Goal: Information Seeking & Learning: Learn about a topic

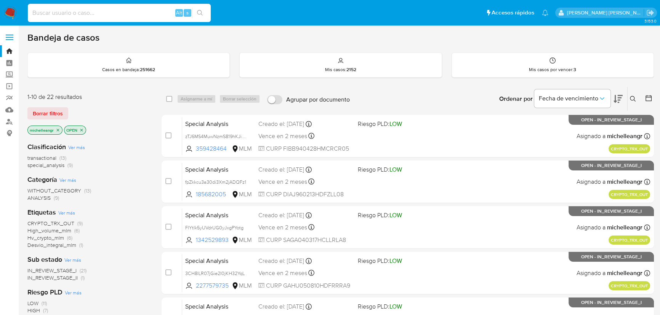
click at [79, 13] on input at bounding box center [119, 13] width 183 height 10
paste input "BRyochjnbKR1MBtgKEqZRvV4"
type input "BRyochjnbKR1MBtgKEqZRvV4"
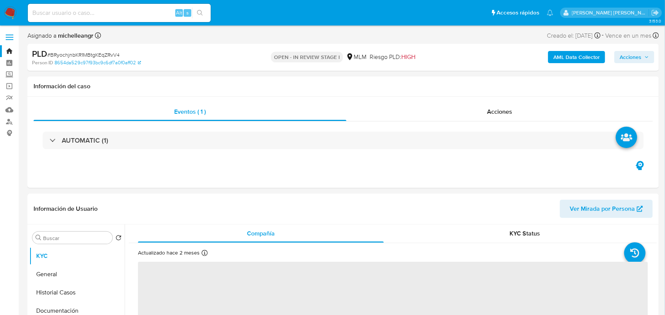
select select "10"
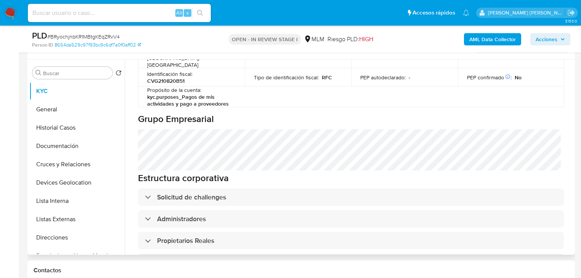
scroll to position [370, 0]
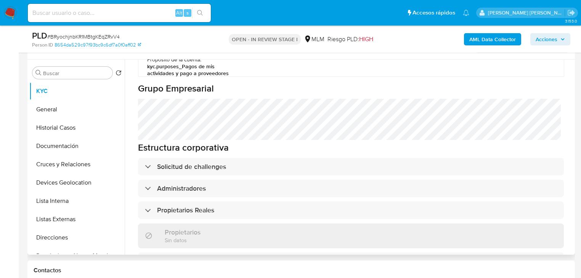
drag, startPoint x: 203, startPoint y: 160, endPoint x: 208, endPoint y: 158, distance: 5.7
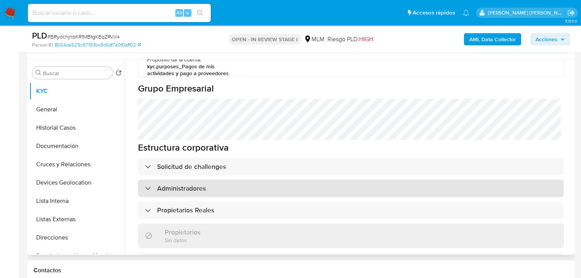
click at [203, 160] on div "Información de empresa ID de usuario : 295567603 Nombre del comercio : COMMERCE…" at bounding box center [351, 102] width 426 height 753
click at [212, 179] on div "Administradores" at bounding box center [351, 188] width 426 height 18
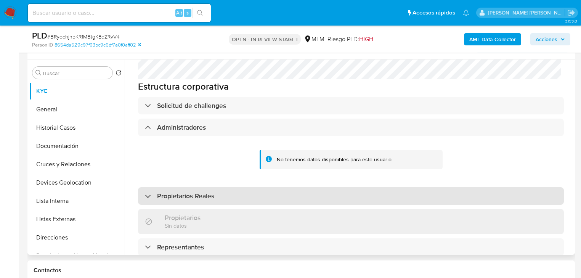
click at [273, 187] on div "Propietarios Reales" at bounding box center [351, 196] width 426 height 18
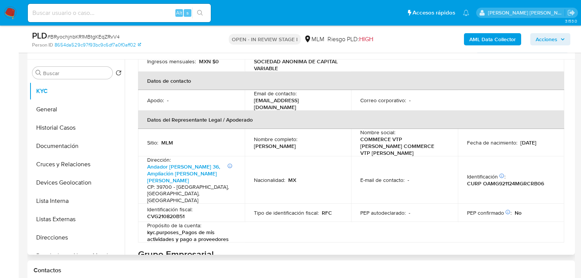
scroll to position [218, 0]
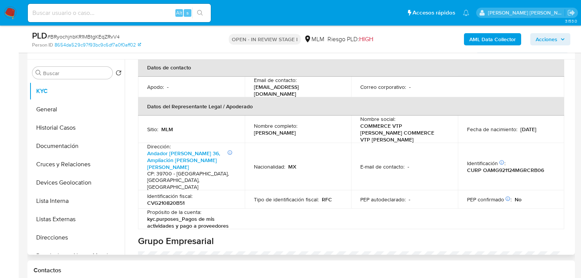
click at [514, 143] on td "Identificación CIC: 197627948 : CURP OAMG921124MGRCRB06" at bounding box center [511, 167] width 107 height 48
click at [511, 167] on p "CURP OAMG921124MGRCRB06" at bounding box center [505, 170] width 77 height 7
copy p "OAMG921124MGRCRB06"
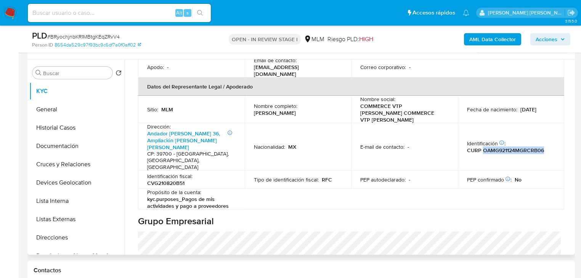
scroll to position [248, 0]
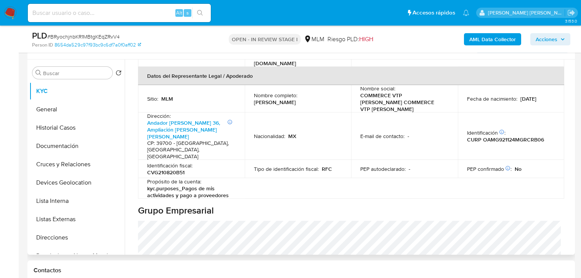
click at [268, 160] on td "Tipo de identificación fiscal : RFC" at bounding box center [298, 169] width 107 height 18
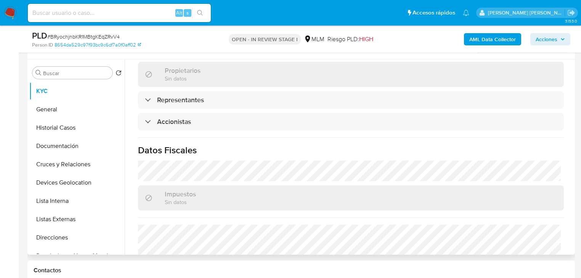
scroll to position [675, 0]
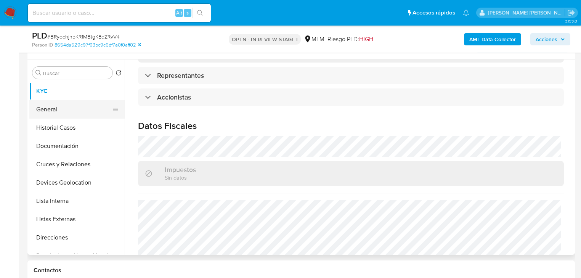
click at [58, 106] on button "General" at bounding box center [73, 109] width 89 height 18
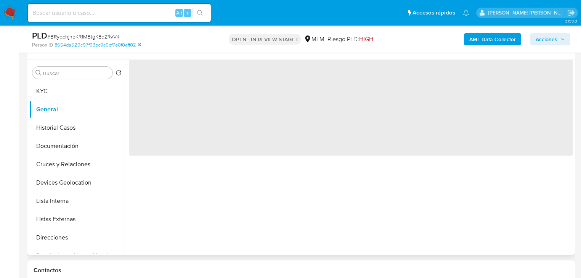
scroll to position [0, 0]
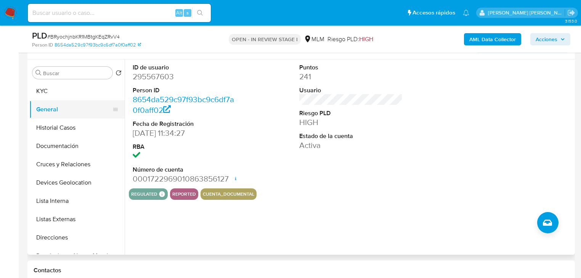
drag, startPoint x: 72, startPoint y: 113, endPoint x: 78, endPoint y: 113, distance: 5.3
click at [72, 113] on button "General" at bounding box center [73, 109] width 89 height 18
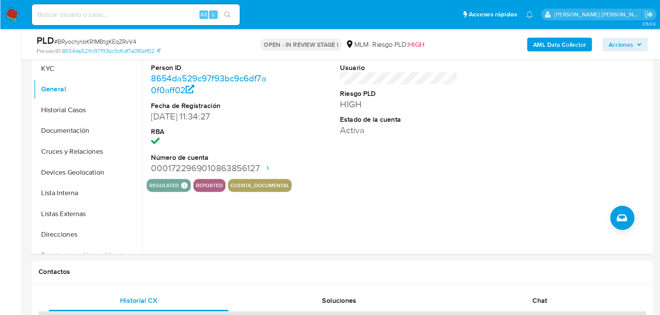
scroll to position [169, 0]
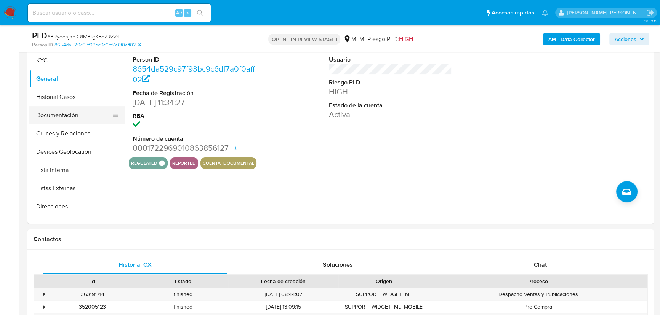
drag, startPoint x: 70, startPoint y: 114, endPoint x: 74, endPoint y: 107, distance: 8.5
click at [69, 114] on button "Documentación" at bounding box center [73, 115] width 89 height 18
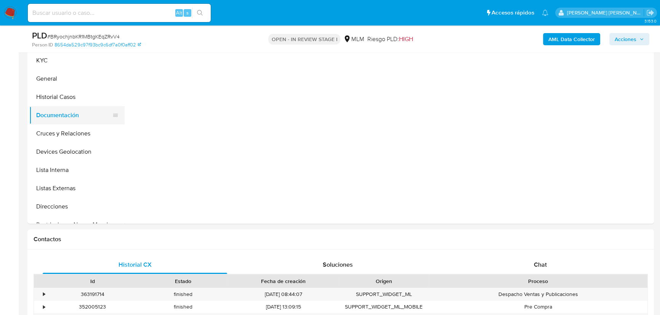
click at [73, 107] on button "Documentación" at bounding box center [73, 115] width 89 height 18
click at [75, 96] on button "Historial Casos" at bounding box center [76, 97] width 95 height 18
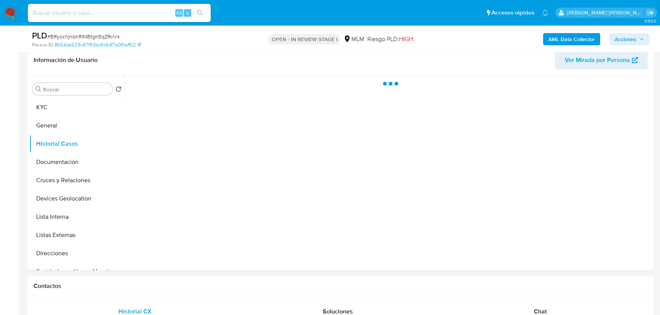
scroll to position [134, 0]
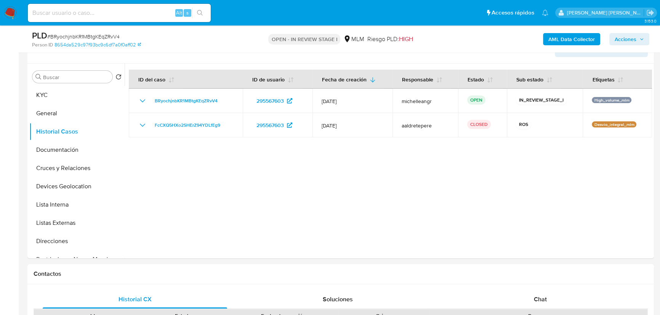
drag, startPoint x: 628, startPoint y: 170, endPoint x: 606, endPoint y: 169, distance: 21.8
click at [627, 170] on div at bounding box center [388, 161] width 527 height 195
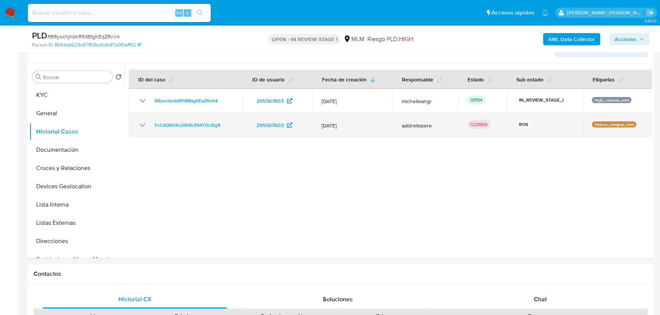
click at [144, 121] on icon "Mostrar/Ocultar" at bounding box center [142, 125] width 9 height 9
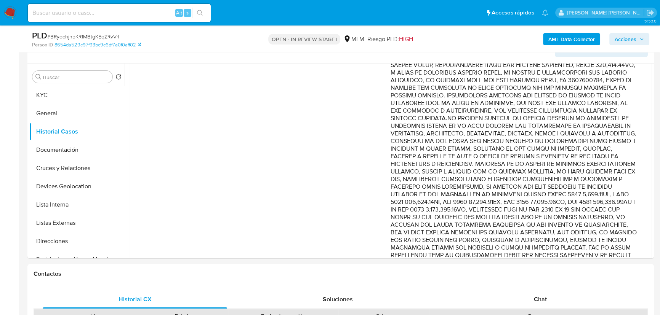
scroll to position [208, 0]
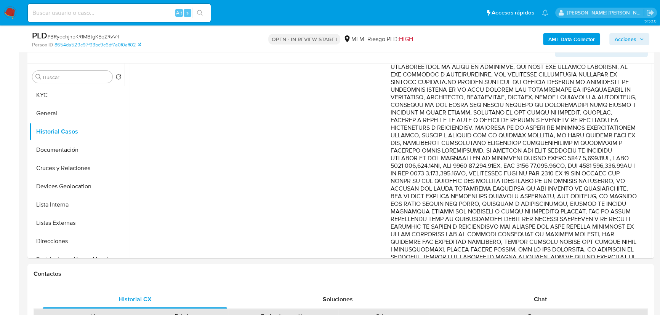
drag, startPoint x: 542, startPoint y: 91, endPoint x: 614, endPoint y: 171, distance: 107.7
click at [614, 171] on p "Comentario :" at bounding box center [514, 109] width 247 height 320
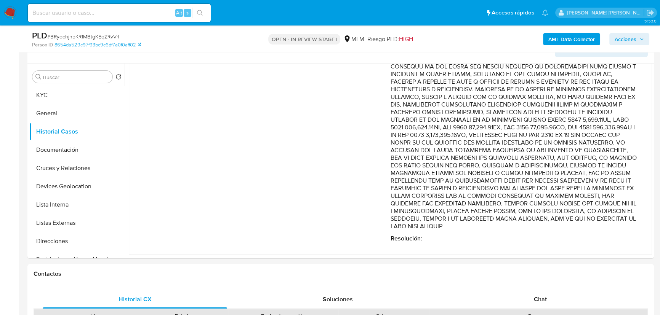
scroll to position [261, 0]
click at [528, 139] on p "Comentario :" at bounding box center [514, 70] width 247 height 320
drag, startPoint x: 537, startPoint y: 128, endPoint x: 615, endPoint y: 218, distance: 118.9
click at [615, 218] on p "Comentario :" at bounding box center [514, 70] width 247 height 320
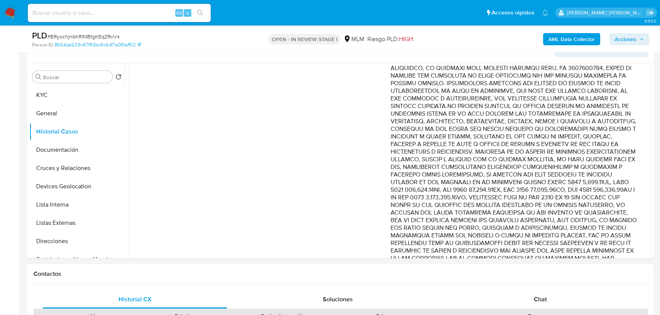
scroll to position [157, 0]
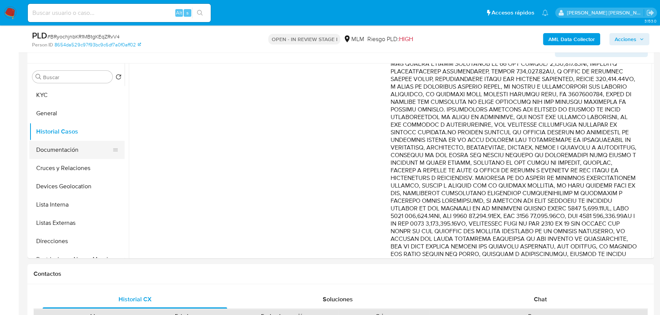
click at [69, 149] on button "Documentación" at bounding box center [73, 150] width 89 height 18
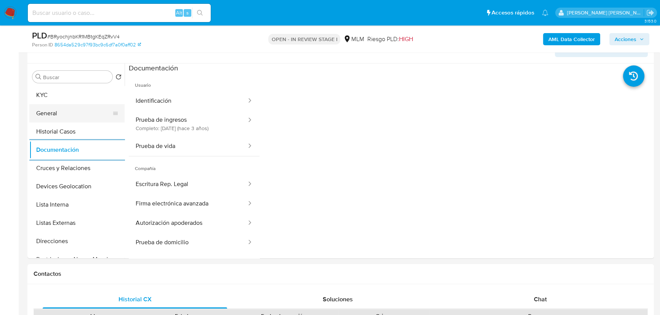
drag, startPoint x: 72, startPoint y: 120, endPoint x: 82, endPoint y: 116, distance: 10.4
click at [72, 119] on button "General" at bounding box center [73, 113] width 89 height 18
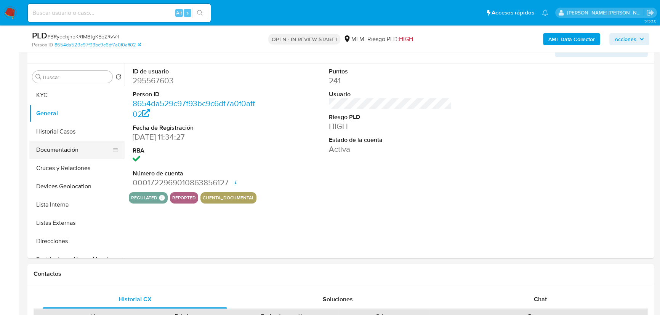
click at [77, 156] on button "Documentación" at bounding box center [73, 150] width 89 height 18
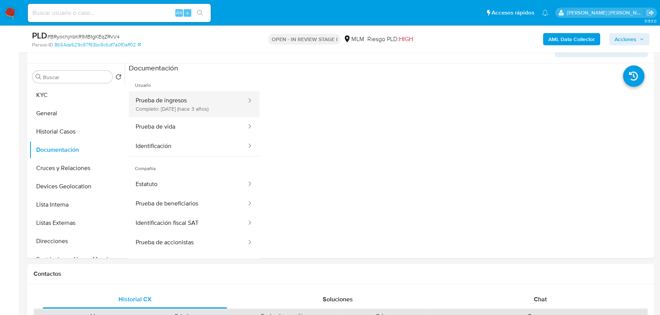
drag, startPoint x: 195, startPoint y: 108, endPoint x: 250, endPoint y: 112, distance: 55.4
click at [197, 108] on button "Prueba de ingresos Completo: 14/08/2022 (hace 3 años)" at bounding box center [188, 104] width 118 height 26
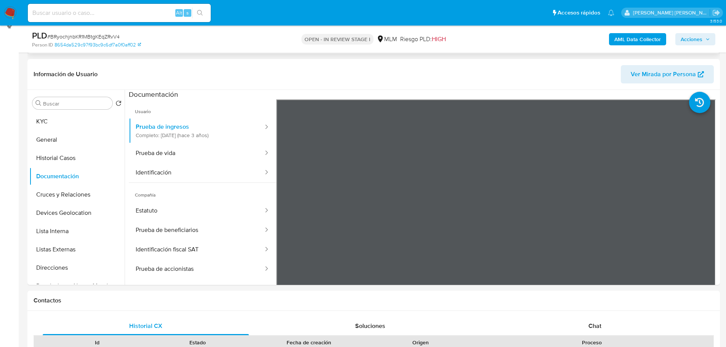
scroll to position [58, 0]
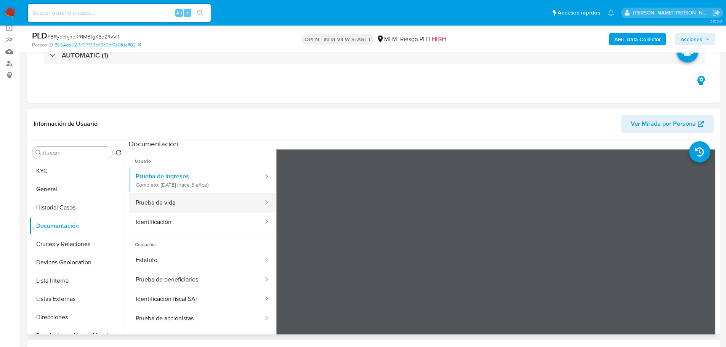
click at [169, 193] on button "Prueba de vida" at bounding box center [196, 202] width 135 height 19
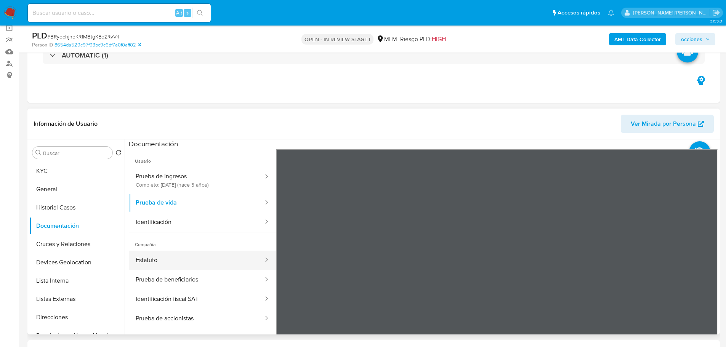
click at [183, 263] on button "Estatuto" at bounding box center [196, 260] width 135 height 19
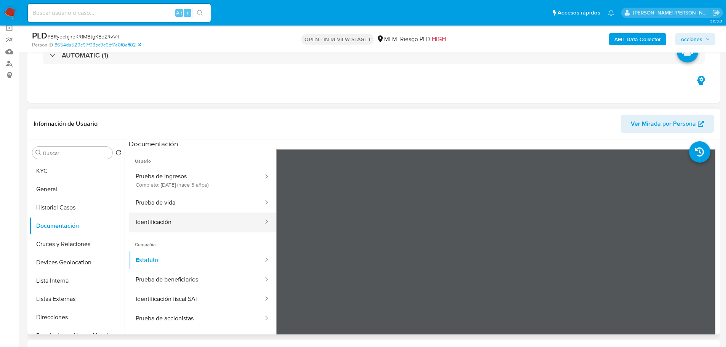
click at [195, 220] on button "Identificación" at bounding box center [196, 222] width 135 height 19
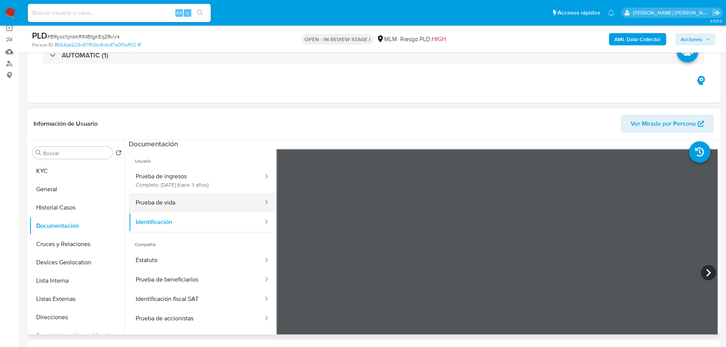
drag, startPoint x: 197, startPoint y: 201, endPoint x: 233, endPoint y: 200, distance: 35.8
click at [200, 201] on button "Prueba de vida" at bounding box center [196, 202] width 135 height 19
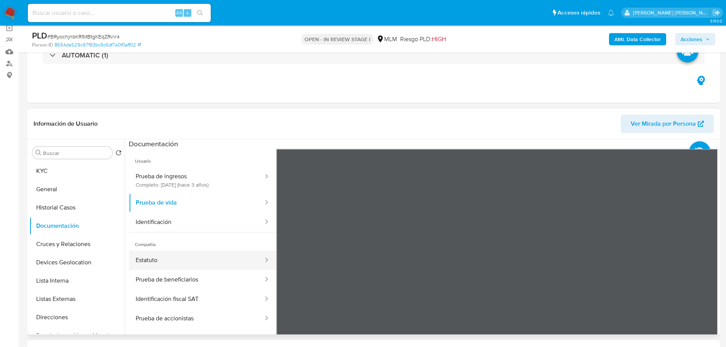
click at [173, 260] on button "Estatuto" at bounding box center [196, 260] width 135 height 19
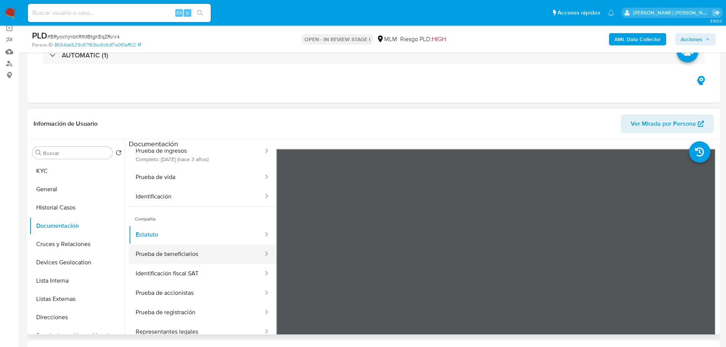
scroll to position [38, 0]
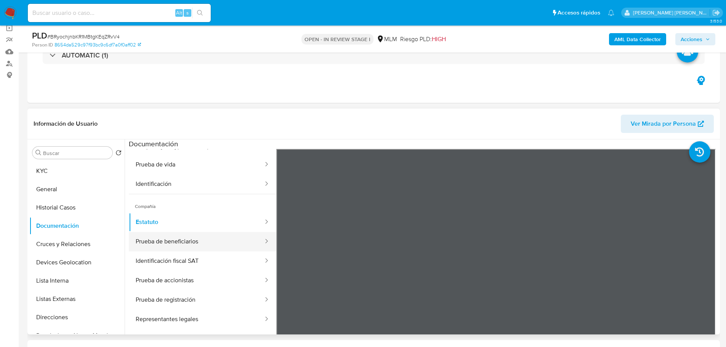
click at [187, 247] on button "Prueba de beneficiarios" at bounding box center [196, 241] width 135 height 19
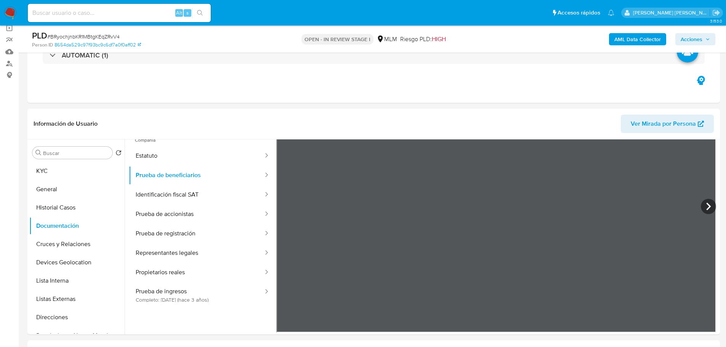
scroll to position [28, 0]
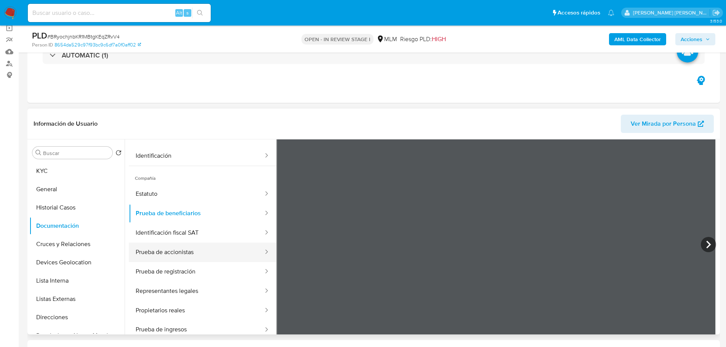
drag, startPoint x: 189, startPoint y: 238, endPoint x: 260, endPoint y: 243, distance: 71.4
click at [189, 238] on button "Identificación fiscal SAT" at bounding box center [196, 232] width 135 height 19
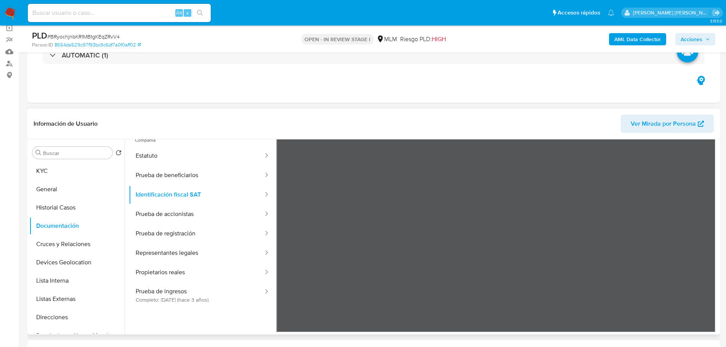
scroll to position [0, 0]
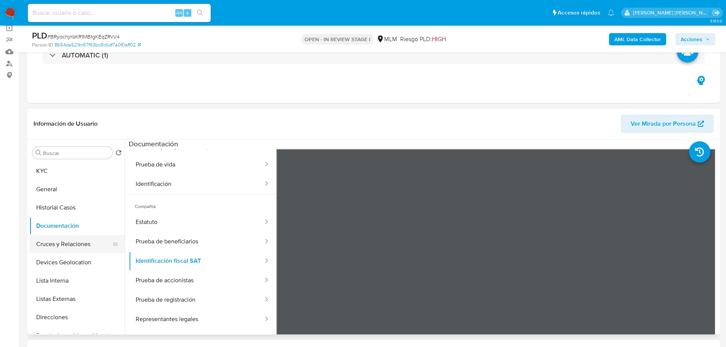
click at [61, 241] on button "Cruces y Relaciones" at bounding box center [73, 244] width 89 height 18
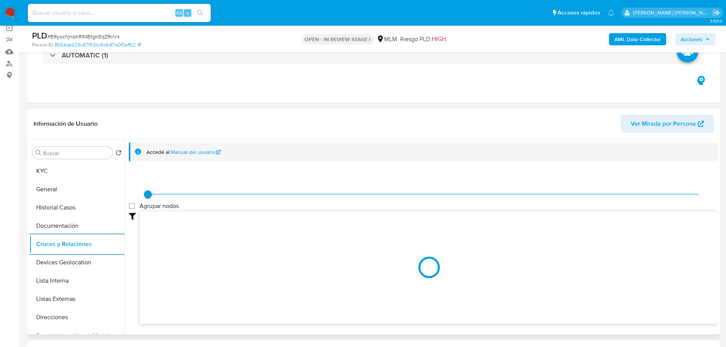
scroll to position [134, 0]
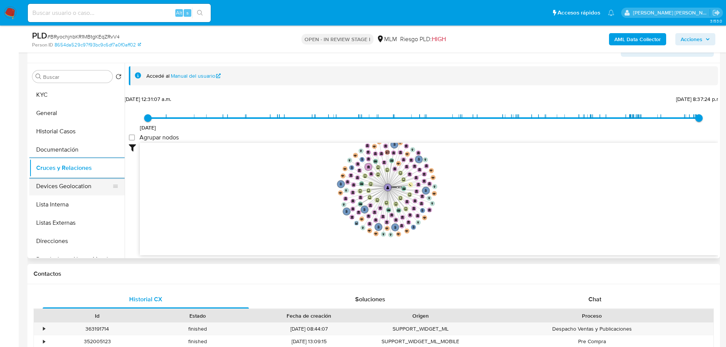
click at [61, 188] on button "Devices Geolocation" at bounding box center [73, 186] width 89 height 18
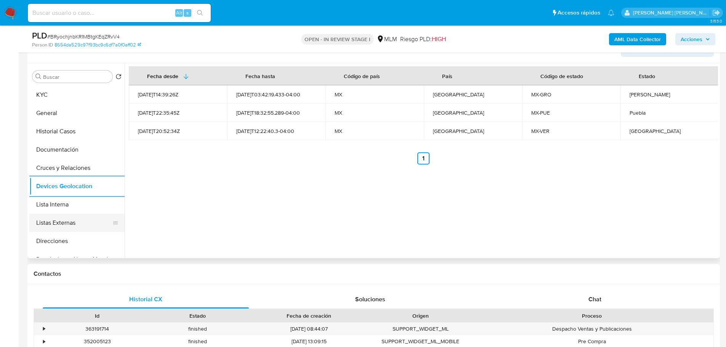
click at [68, 218] on button "Listas Externas" at bounding box center [73, 223] width 89 height 18
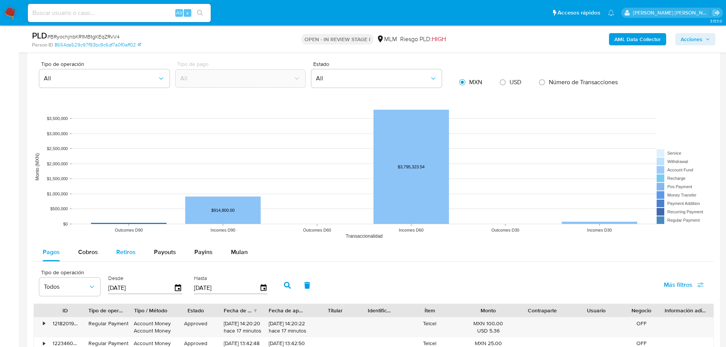
scroll to position [706, 0]
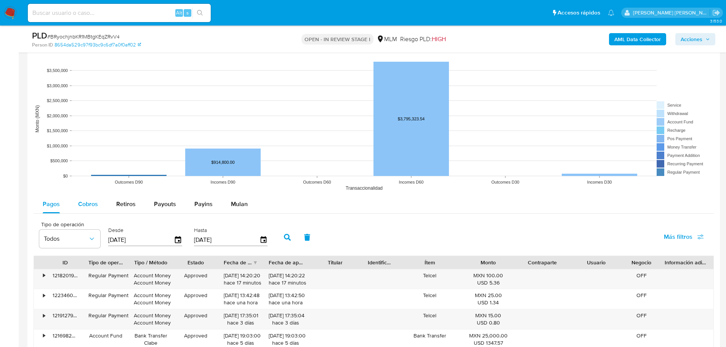
drag, startPoint x: 89, startPoint y: 211, endPoint x: 93, endPoint y: 209, distance: 4.3
click at [89, 211] on div "Cobros" at bounding box center [88, 204] width 20 height 18
select select "10"
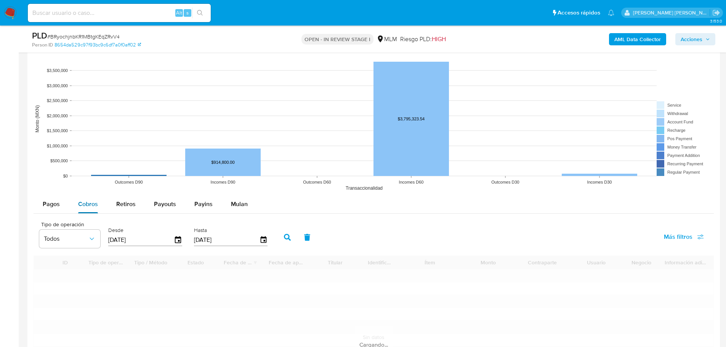
click at [91, 210] on div "Cobros" at bounding box center [88, 204] width 20 height 18
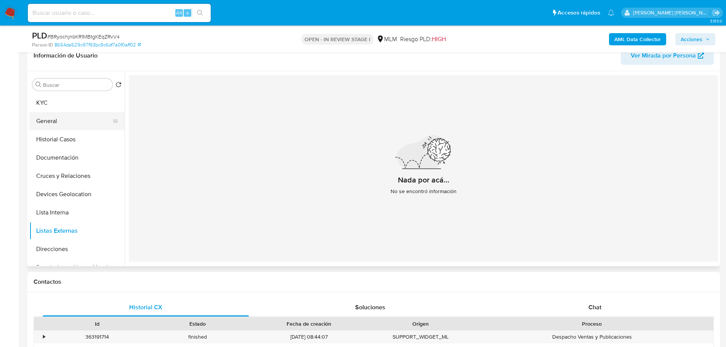
scroll to position [58, 0]
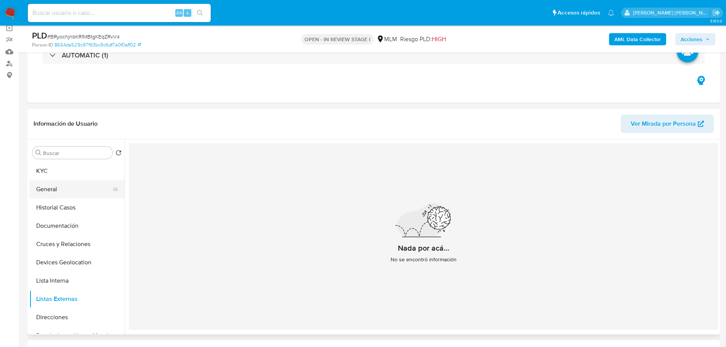
click at [64, 191] on button "General" at bounding box center [73, 189] width 89 height 18
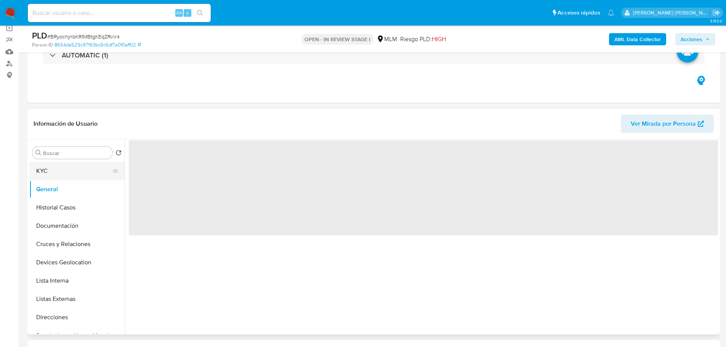
drag, startPoint x: 49, startPoint y: 190, endPoint x: 46, endPoint y: 173, distance: 17.8
click at [48, 179] on ul "KYC General Historial Casos Documentación Cruces y Relaciones Devices Geolocati…" at bounding box center [76, 248] width 95 height 172
click at [51, 167] on button "KYC" at bounding box center [73, 171] width 89 height 18
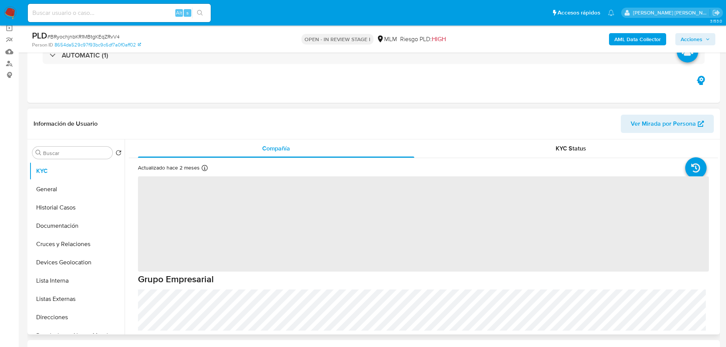
click at [656, 122] on span "Ver Mirada por Persona" at bounding box center [663, 124] width 65 height 18
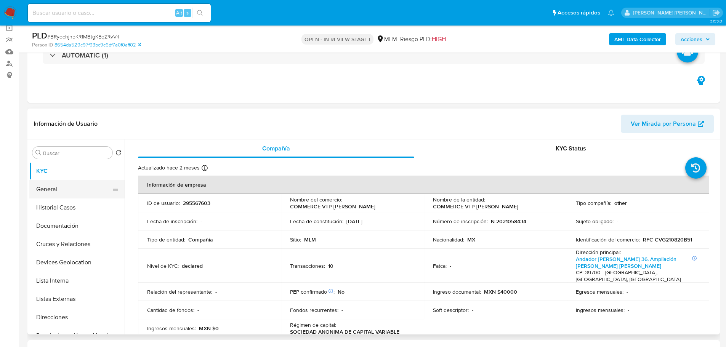
click at [73, 193] on button "General" at bounding box center [73, 189] width 89 height 18
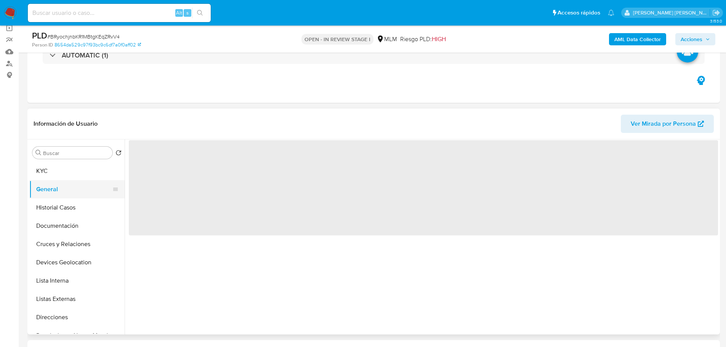
click at [69, 183] on button "General" at bounding box center [73, 189] width 89 height 18
drag, startPoint x: 70, startPoint y: 173, endPoint x: 106, endPoint y: 173, distance: 36.2
click at [70, 173] on button "KYC" at bounding box center [73, 171] width 89 height 18
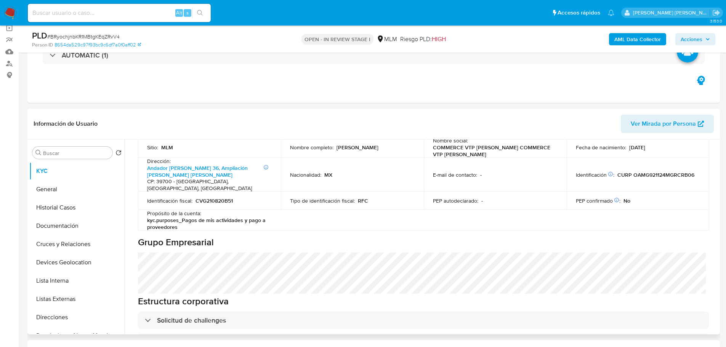
scroll to position [267, 0]
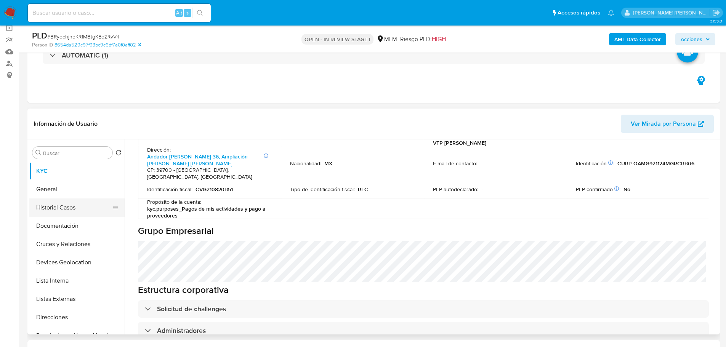
click at [50, 212] on button "Historial Casos" at bounding box center [73, 208] width 89 height 18
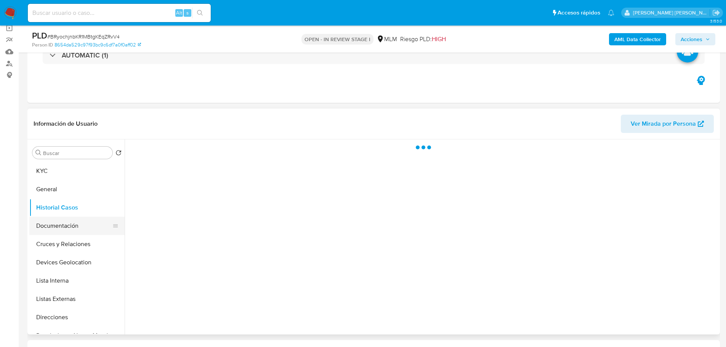
scroll to position [0, 0]
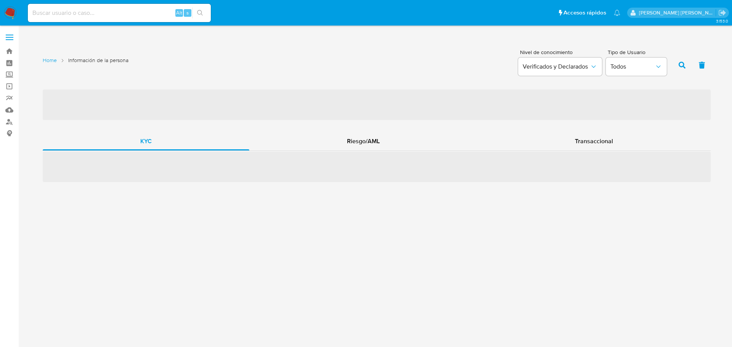
click at [399, 306] on div "3.153.0 Home Información de la persona Nivel de conocimiento Verificados y Decl…" at bounding box center [376, 186] width 698 height 312
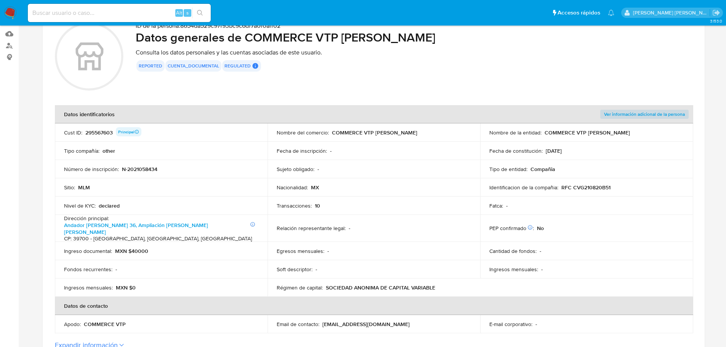
scroll to position [191, 0]
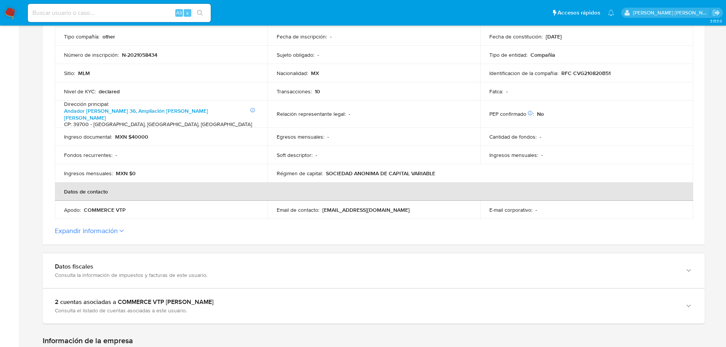
drag, startPoint x: 408, startPoint y: 204, endPoint x: 323, endPoint y: 203, distance: 84.6
click at [323, 207] on div "Email de contacto : [EMAIL_ADDRESS][DOMAIN_NAME]" at bounding box center [374, 210] width 194 height 7
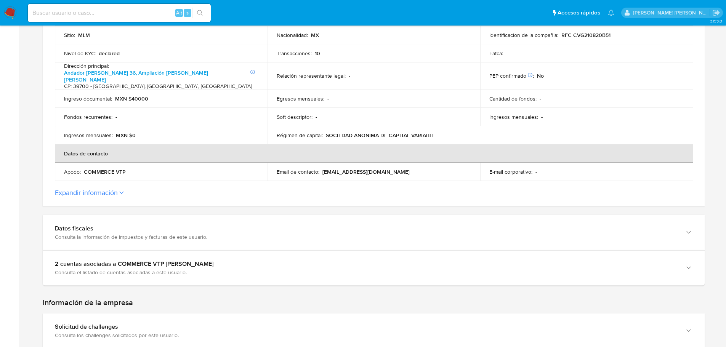
click at [109, 189] on button "Expandir información" at bounding box center [86, 193] width 63 height 8
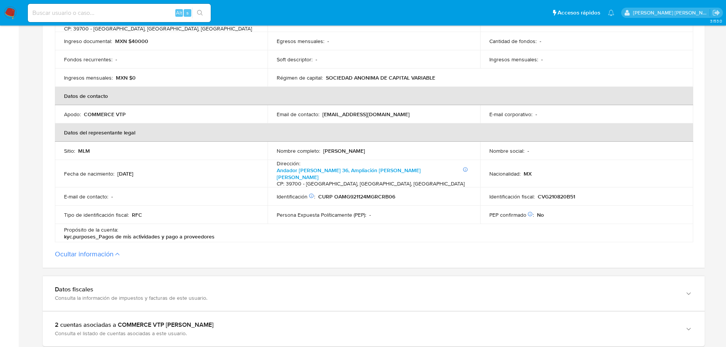
scroll to position [305, 0]
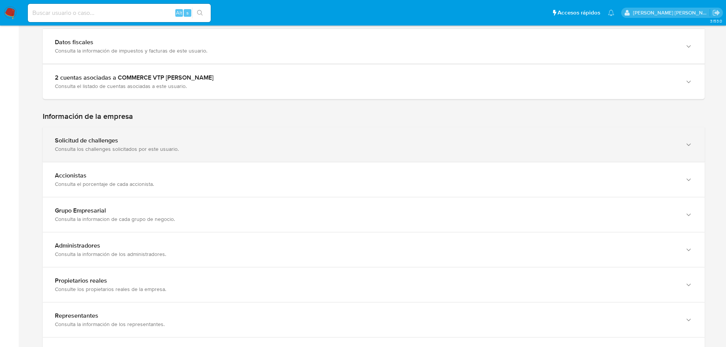
drag, startPoint x: 120, startPoint y: 180, endPoint x: 124, endPoint y: 141, distance: 39.4
click at [120, 177] on div "Información de la empresa Solicitud de challenges Consulta los challenges solic…" at bounding box center [374, 260] width 662 height 296
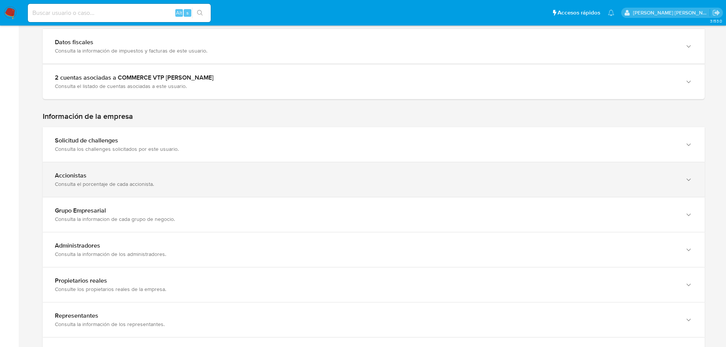
drag, startPoint x: 124, startPoint y: 141, endPoint x: 140, endPoint y: 171, distance: 34.9
click at [125, 139] on div "Solicitud de challenges Consulta los challenges solicitados por este usuario." at bounding box center [374, 144] width 662 height 35
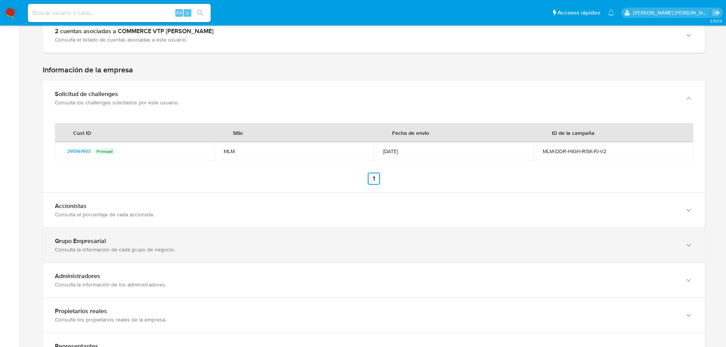
scroll to position [610, 0]
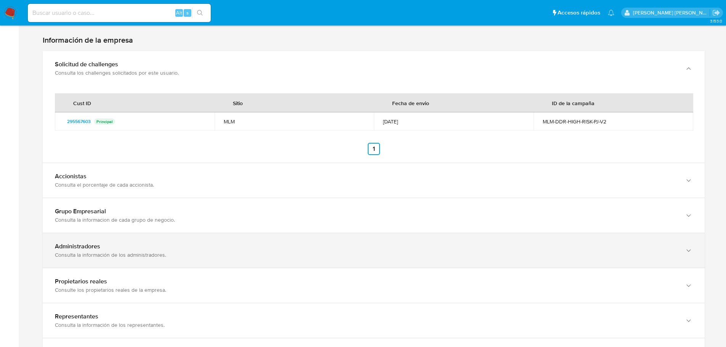
click at [134, 233] on div "Administradores Consulta la información de los administradores." at bounding box center [374, 250] width 662 height 35
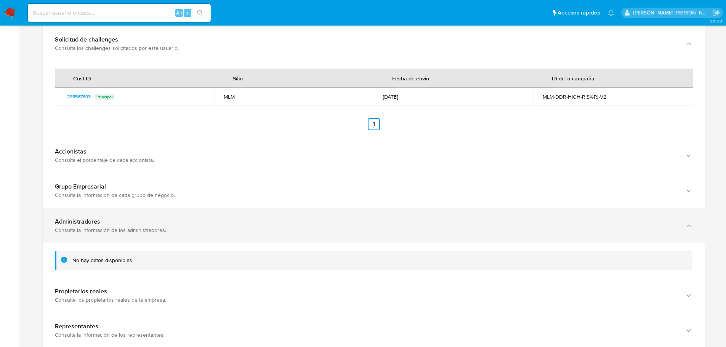
scroll to position [648, 0]
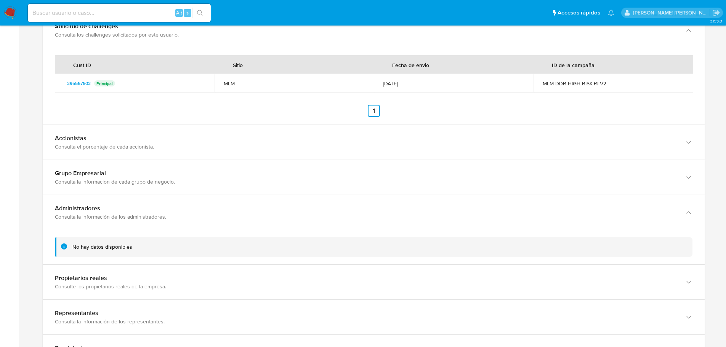
click at [136, 240] on div "No hay datos disponibles" at bounding box center [374, 247] width 662 height 35
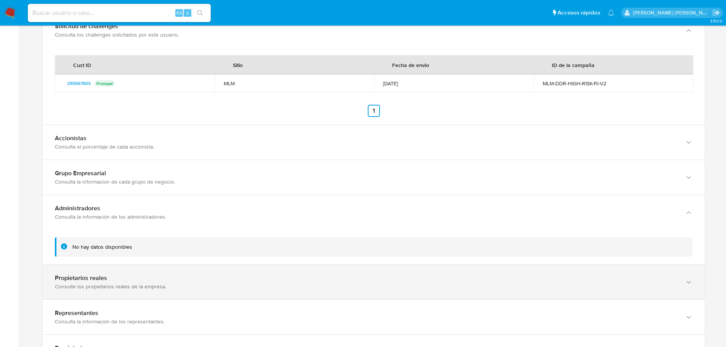
click at [131, 283] on div "Consulte los propietarios reales de la empresa." at bounding box center [366, 286] width 622 height 7
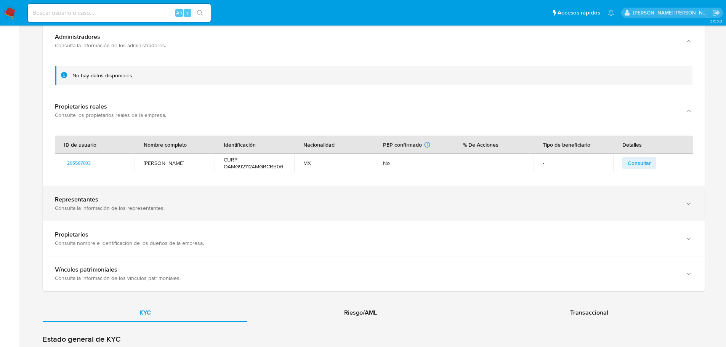
scroll to position [876, 0]
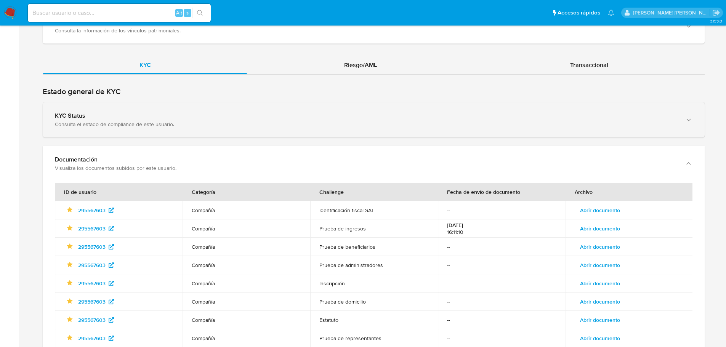
drag, startPoint x: 98, startPoint y: 111, endPoint x: 126, endPoint y: 100, distance: 30.8
click at [99, 110] on div "KYC Status Consulta el estado de compliance de este usuario." at bounding box center [374, 119] width 662 height 35
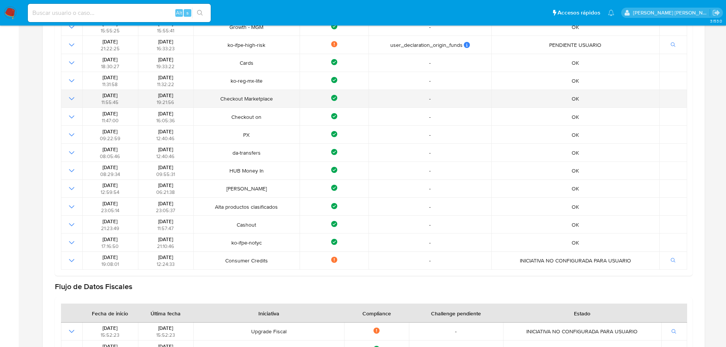
scroll to position [1334, 0]
